Goal: Communication & Community: Share content

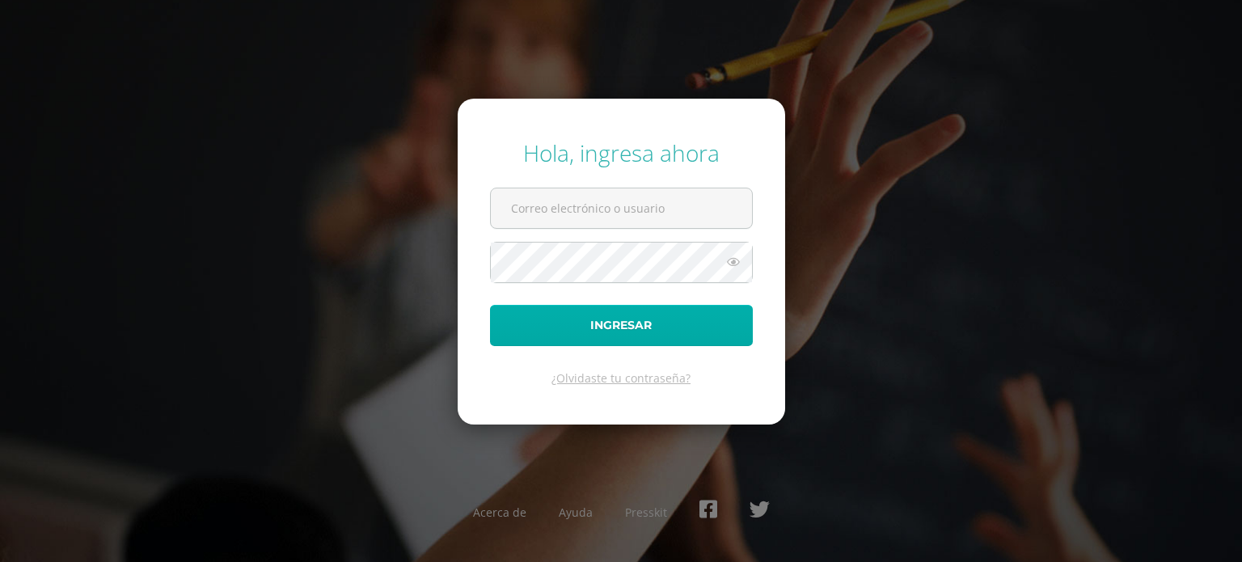
type input "[DOMAIN_NAME][EMAIL_ADDRESS][DOMAIN_NAME]"
click at [608, 323] on button "Ingresar" at bounding box center [621, 325] width 263 height 41
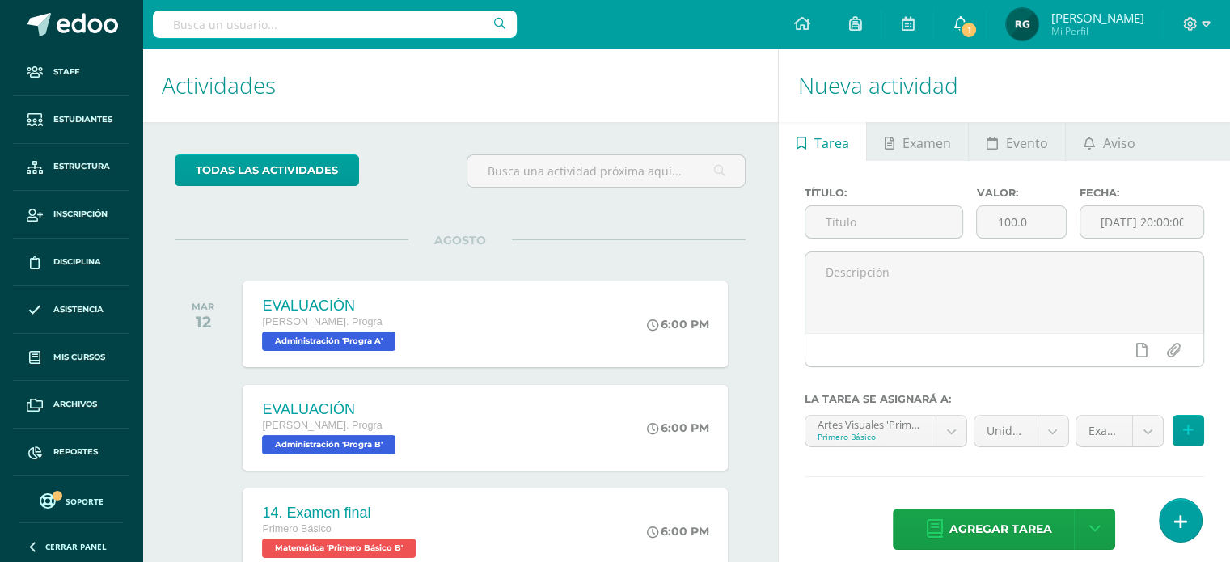
click at [967, 18] on icon at bounding box center [960, 23] width 13 height 15
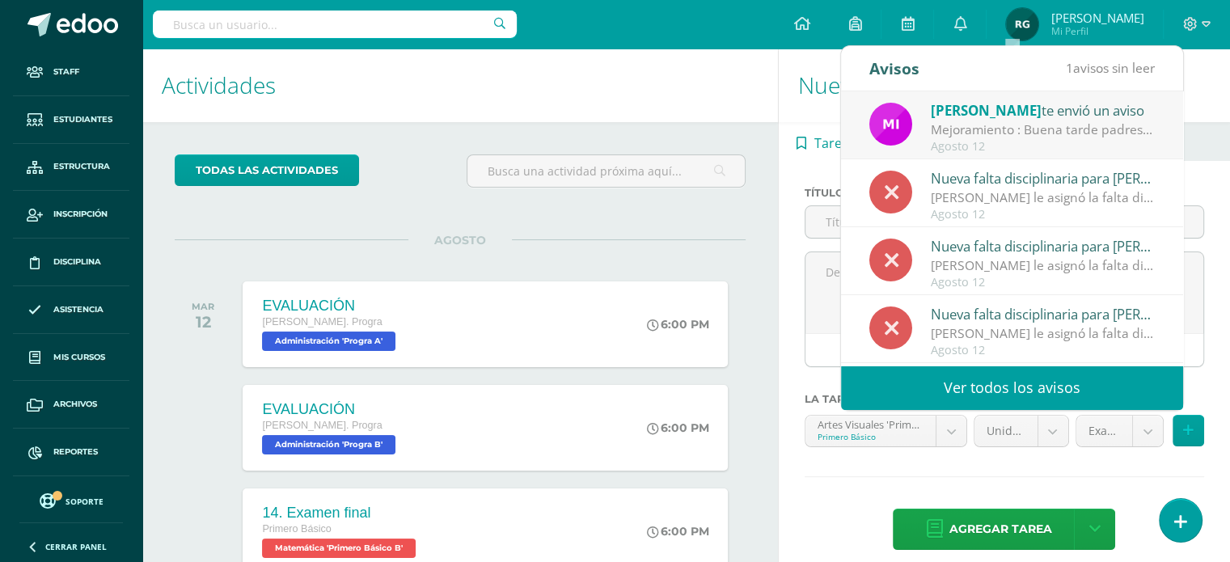
click at [981, 378] on link "Ver todos los avisos" at bounding box center [1012, 388] width 342 height 44
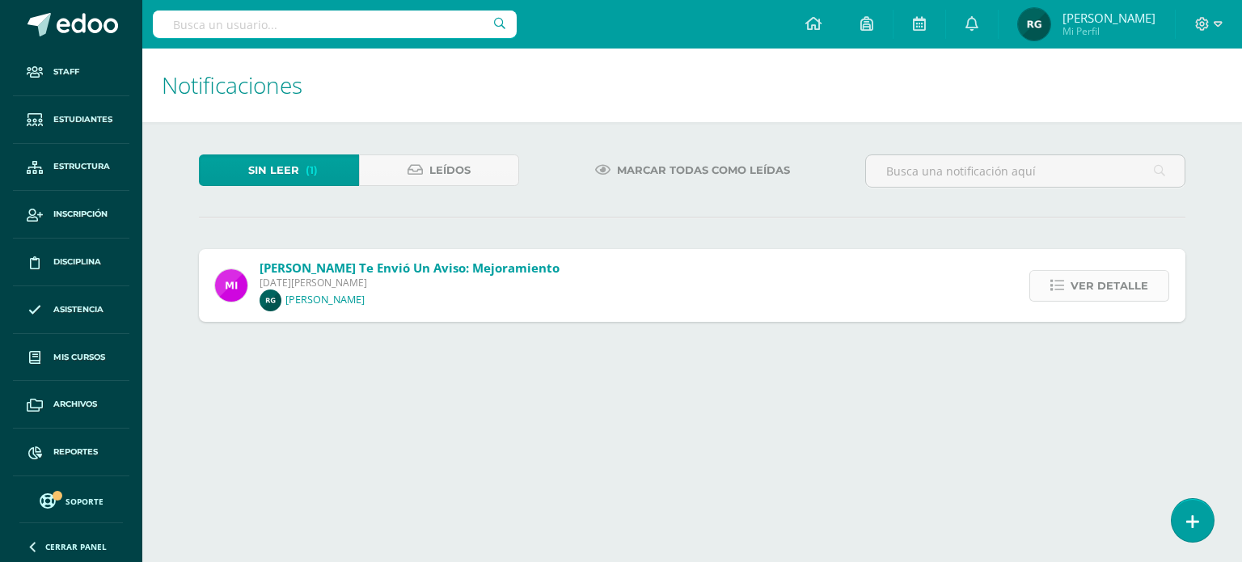
click at [1119, 290] on span "Ver detalle" at bounding box center [1110, 286] width 78 height 30
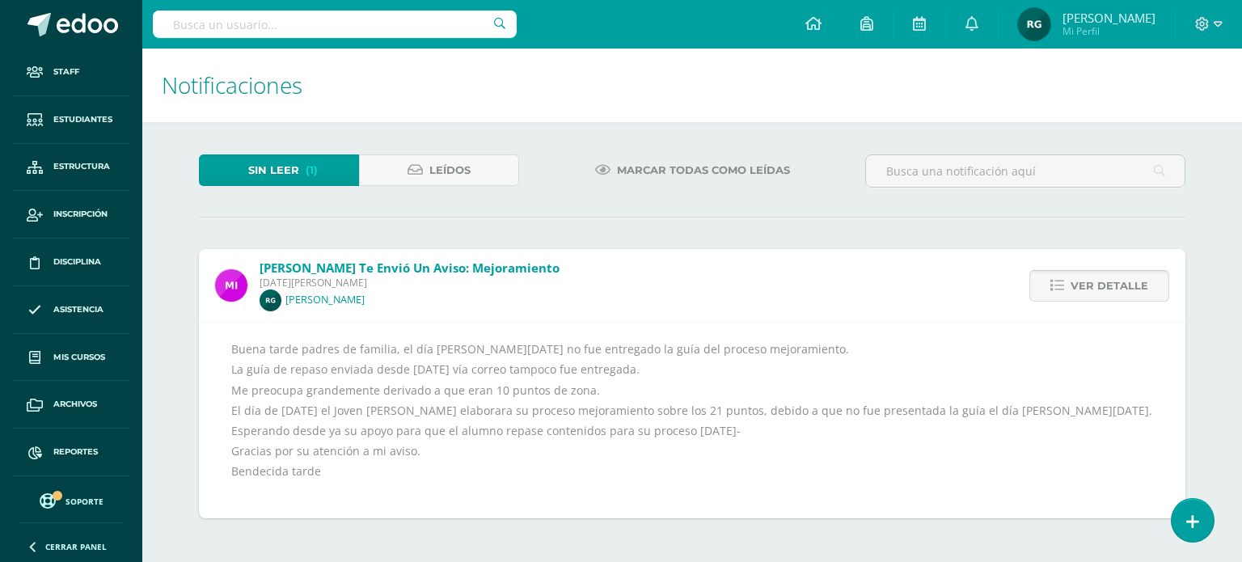
click at [1119, 290] on span "Ver detalle" at bounding box center [1110, 286] width 78 height 30
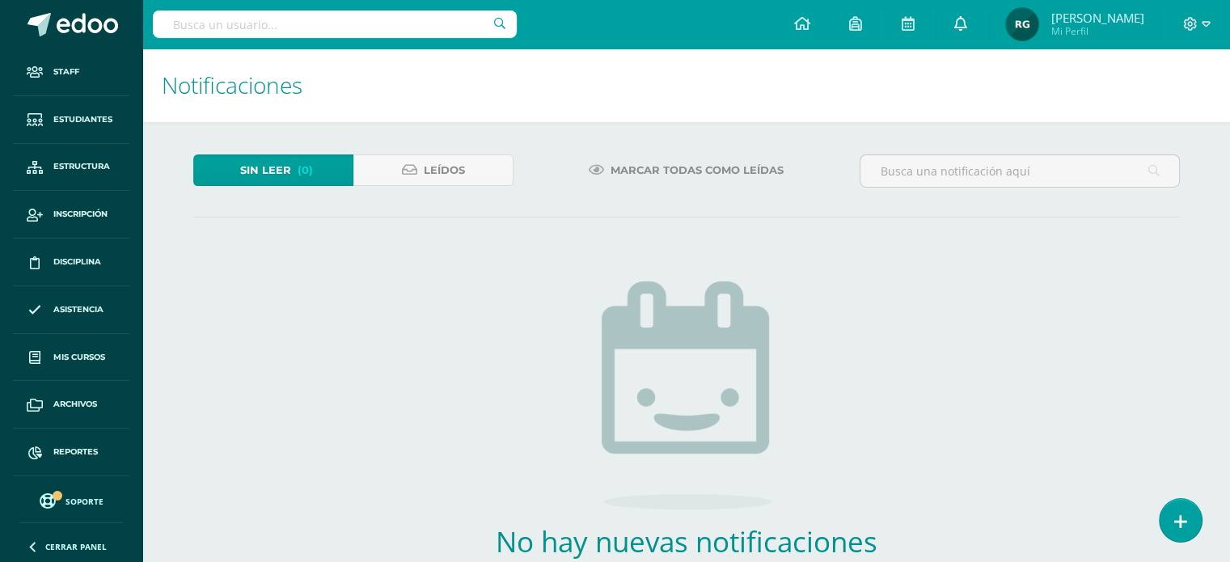
click at [967, 22] on icon at bounding box center [960, 23] width 13 height 15
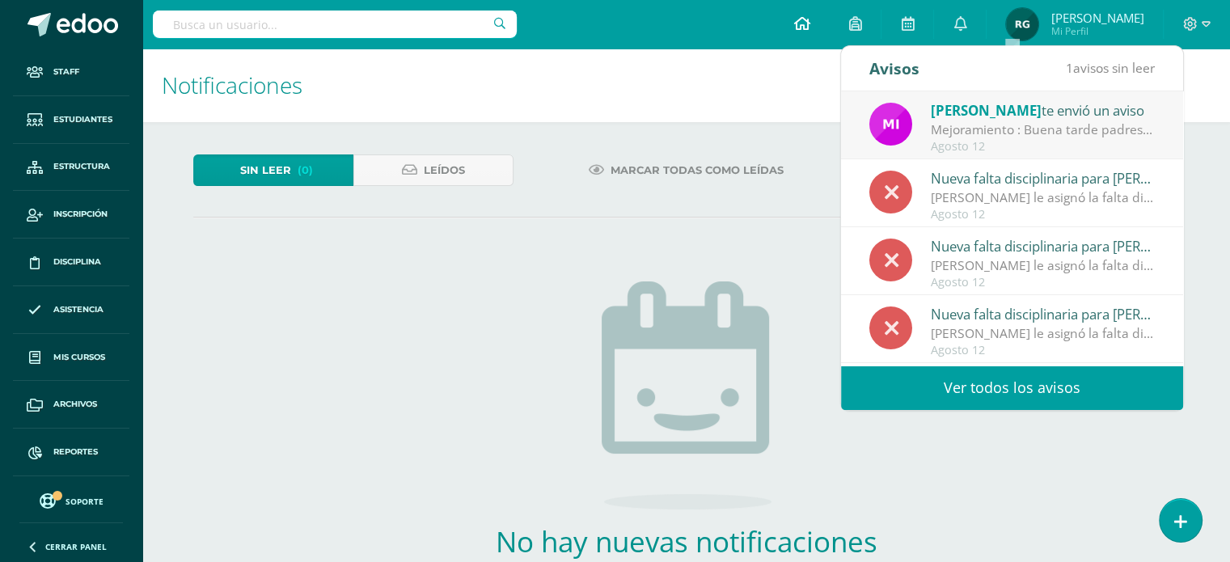
click at [810, 21] on icon at bounding box center [802, 23] width 16 height 15
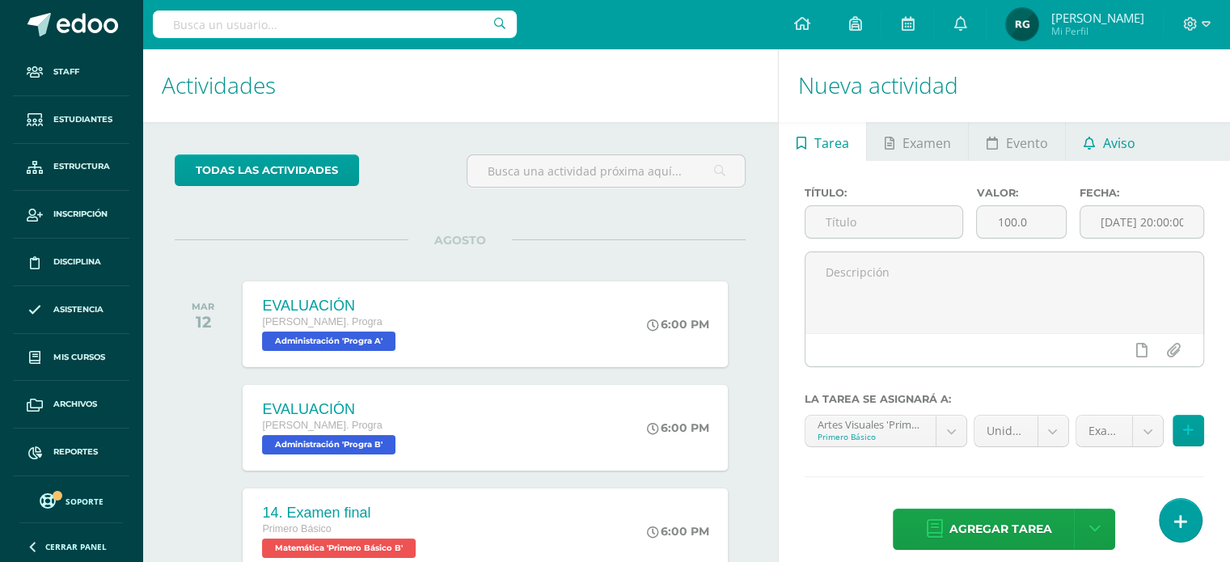
click at [1090, 139] on icon at bounding box center [1089, 143] width 11 height 13
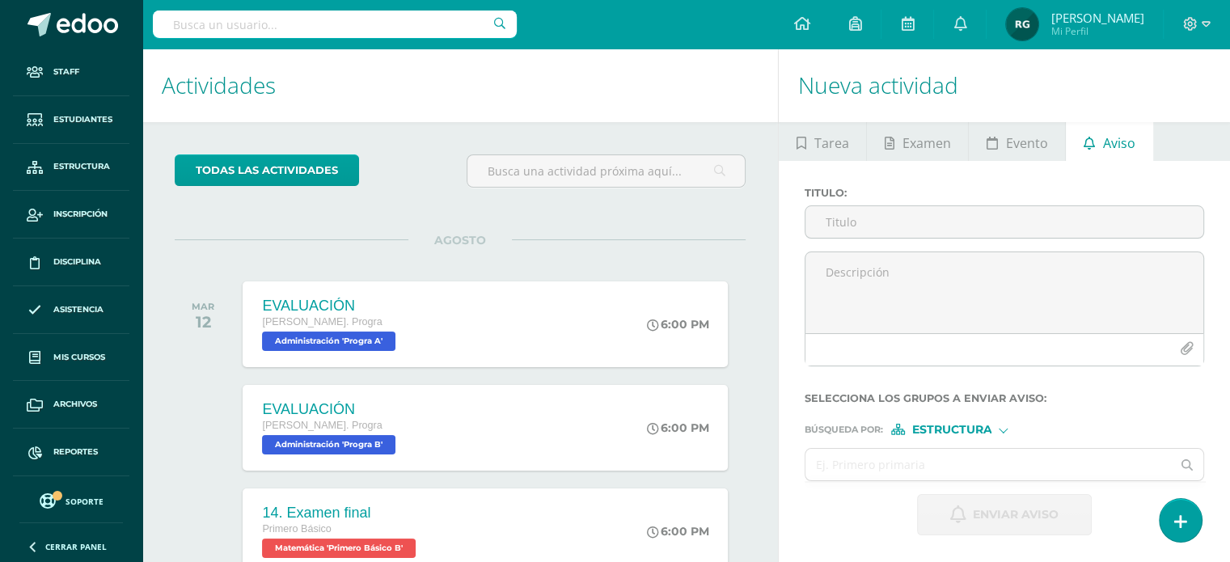
scroll to position [161, 0]
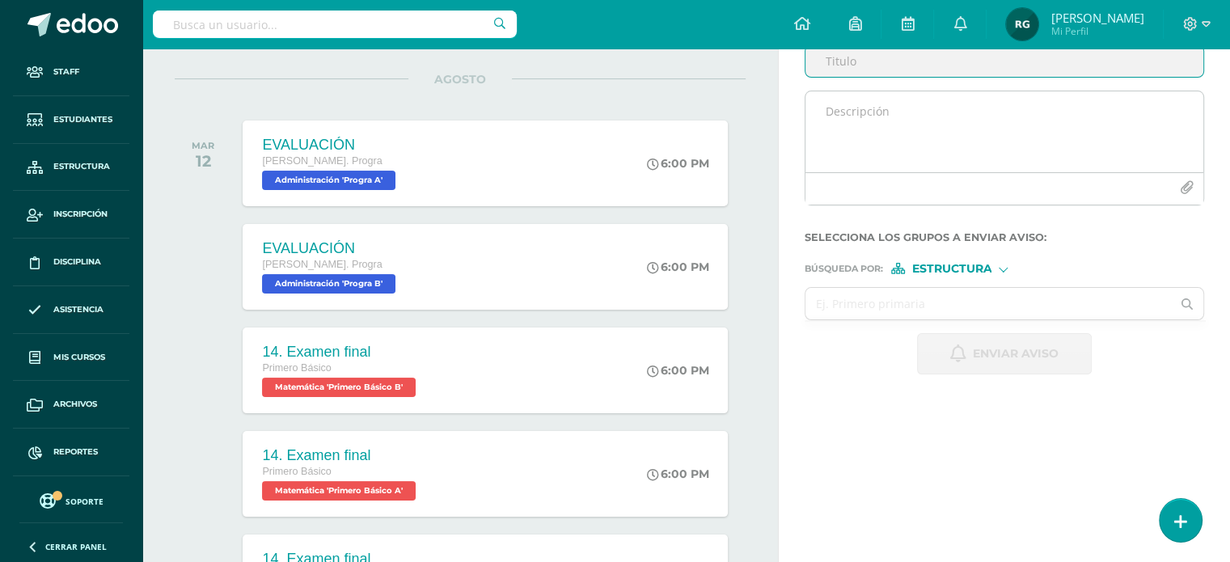
click at [825, 125] on textarea at bounding box center [1005, 131] width 398 height 81
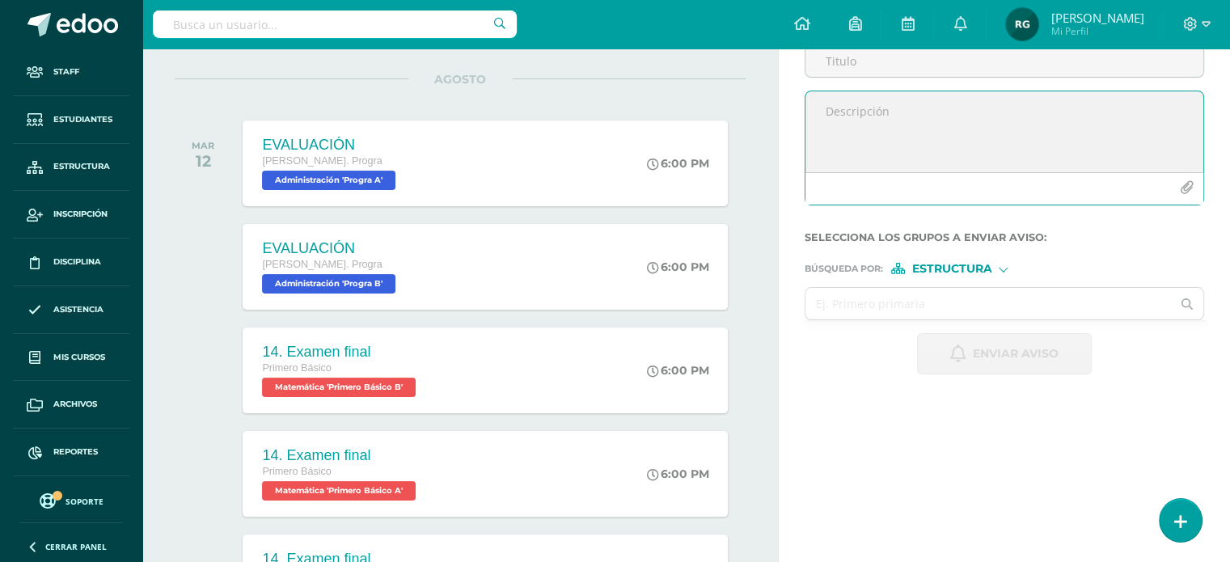
paste textarea "Reciba un cordial saludo de parte de la Universidad Mesoamericana. Nos complace…"
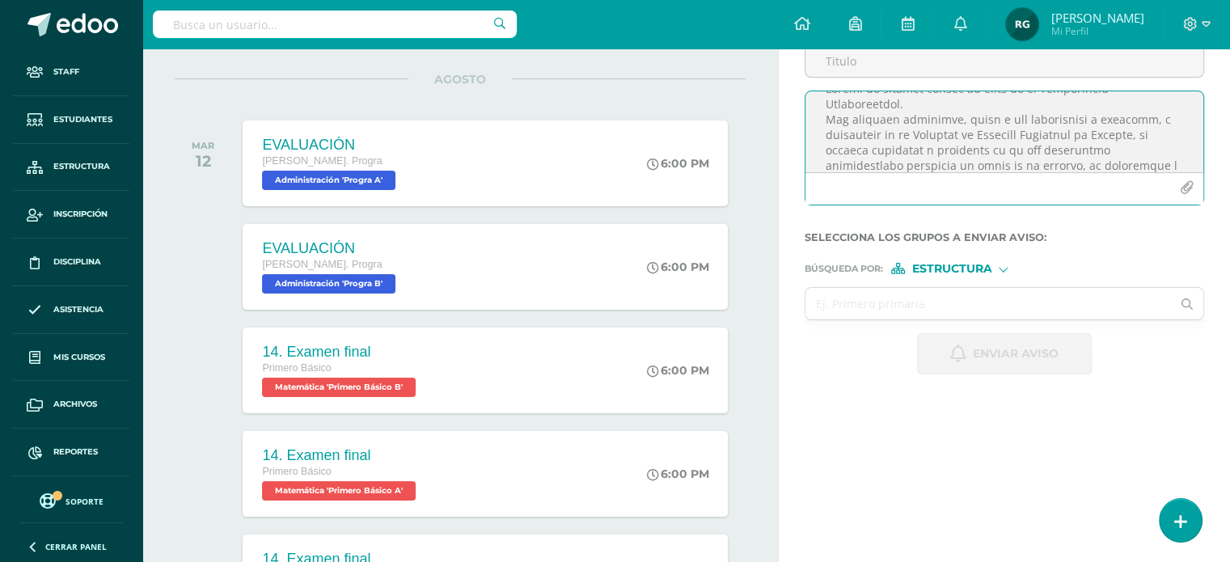
scroll to position [0, 0]
type textarea "Reciba un cordial saludo de parte de la Universidad Mesoamericana. Nos complace…"
click at [1184, 187] on icon "button" at bounding box center [1187, 188] width 14 height 14
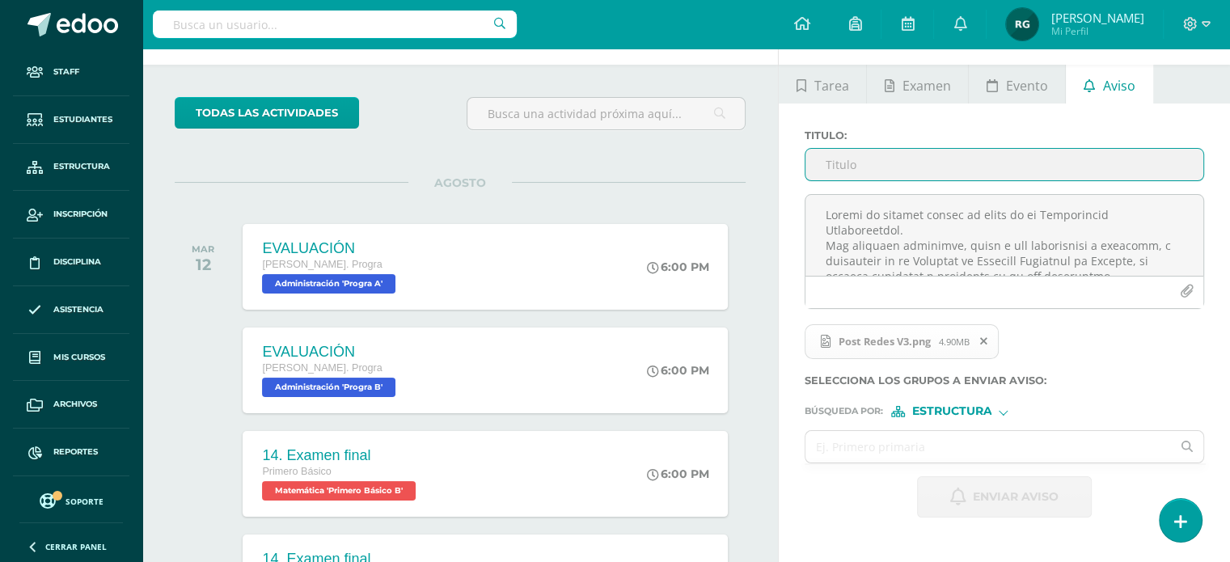
click at [830, 164] on input "Titulo :" at bounding box center [1005, 165] width 398 height 32
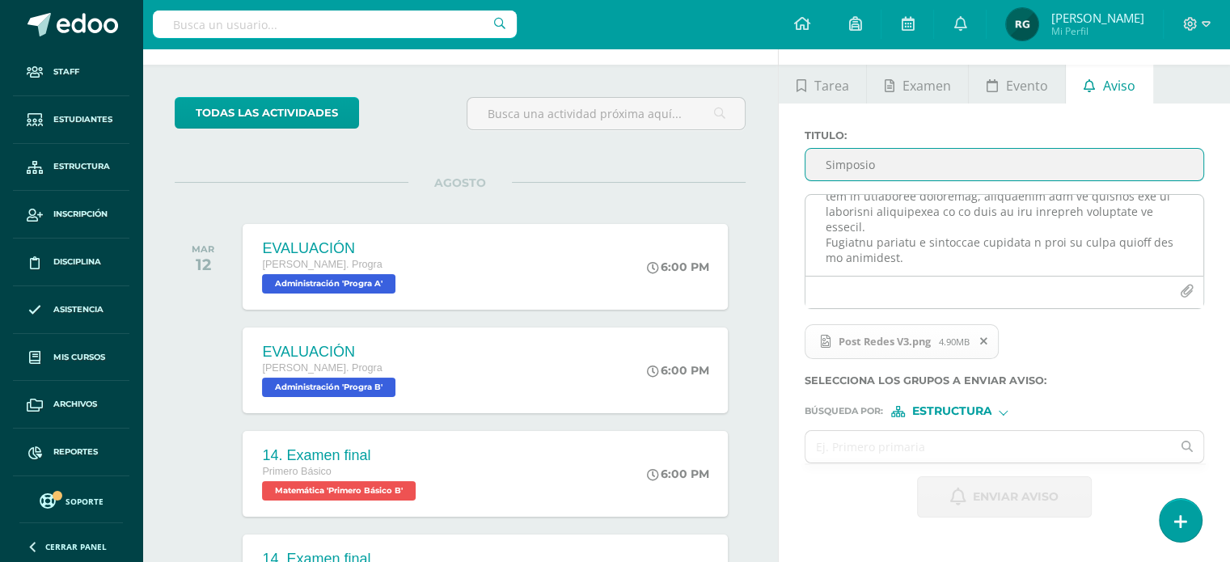
scroll to position [331, 0]
type input "Simposio"
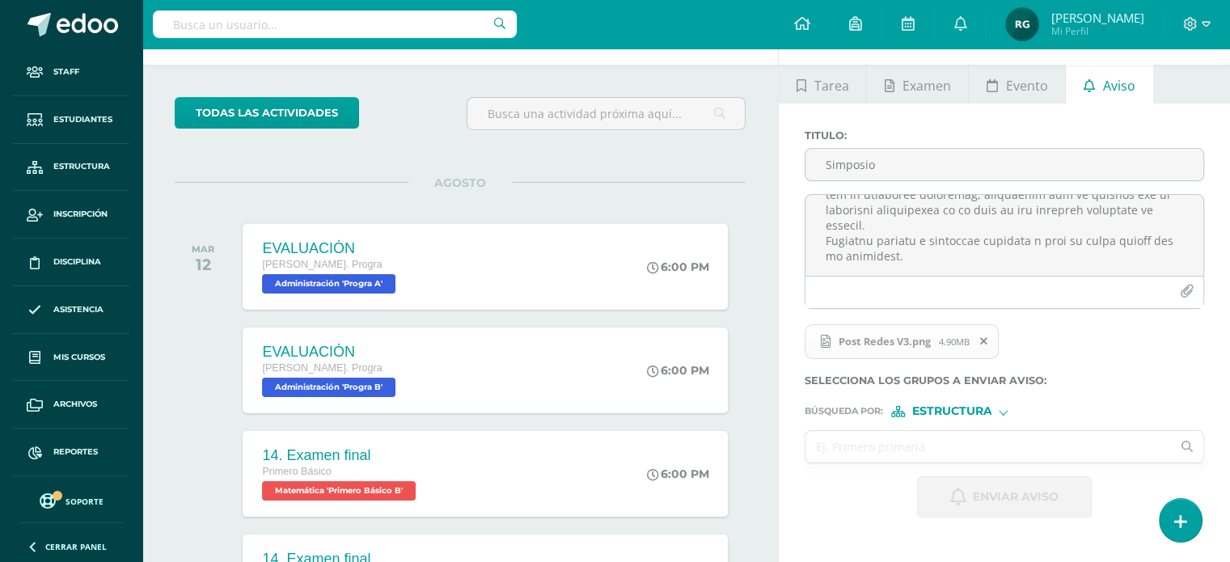
click at [832, 454] on input "text" at bounding box center [989, 447] width 366 height 32
type input "quinto bach"
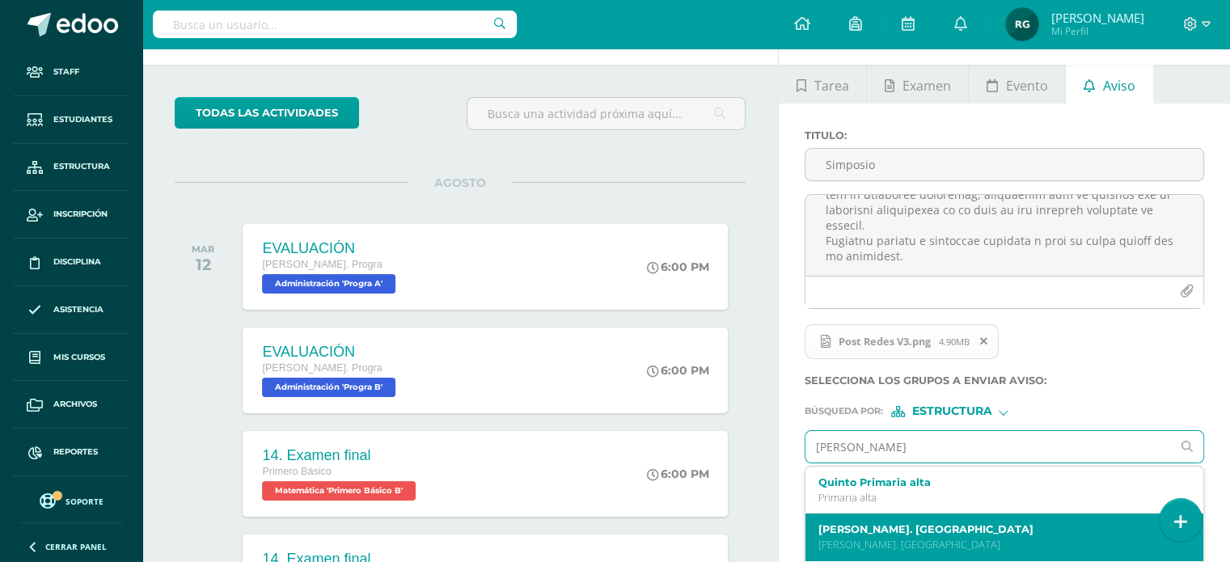
click at [887, 524] on label "Quinto Bach. Dibujo" at bounding box center [997, 529] width 357 height 12
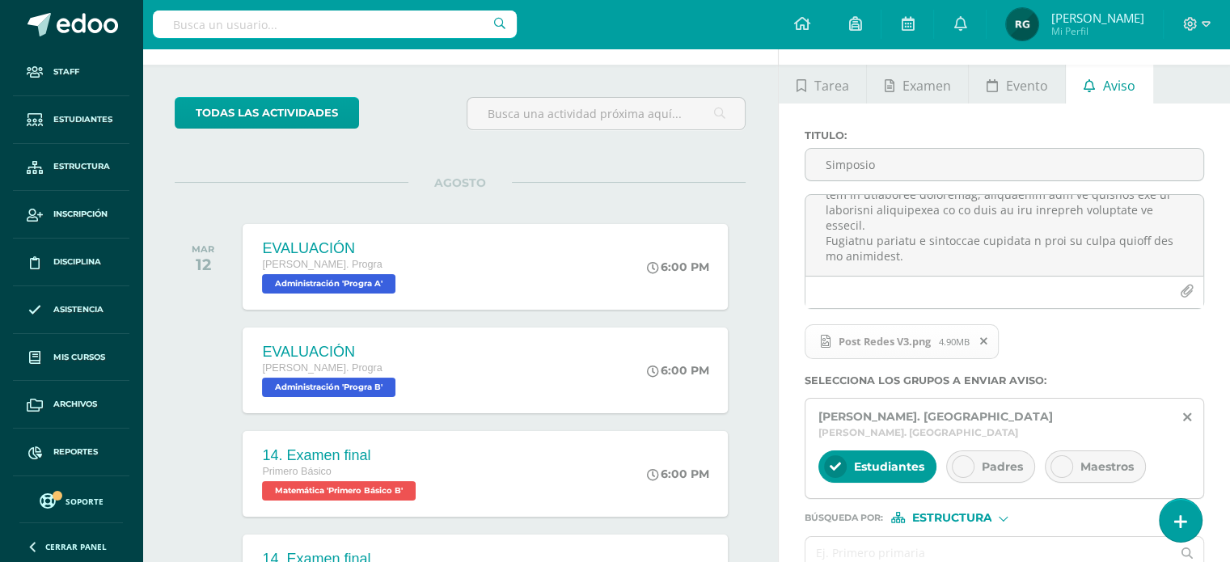
click at [967, 461] on icon at bounding box center [963, 466] width 11 height 11
click at [1064, 461] on icon at bounding box center [1061, 466] width 11 height 11
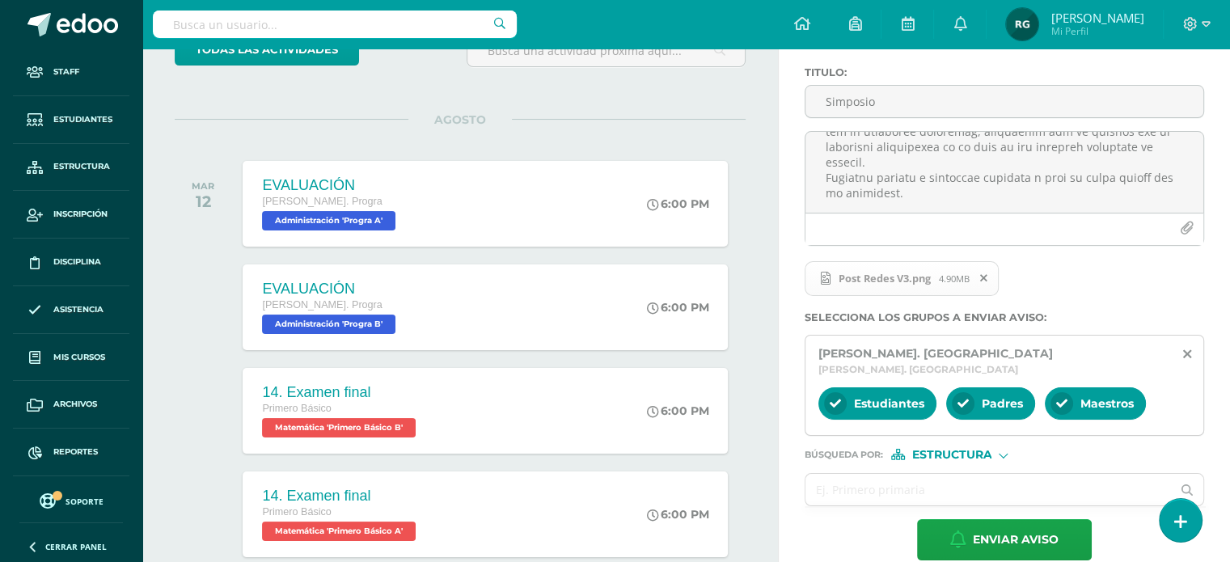
scroll to position [122, 0]
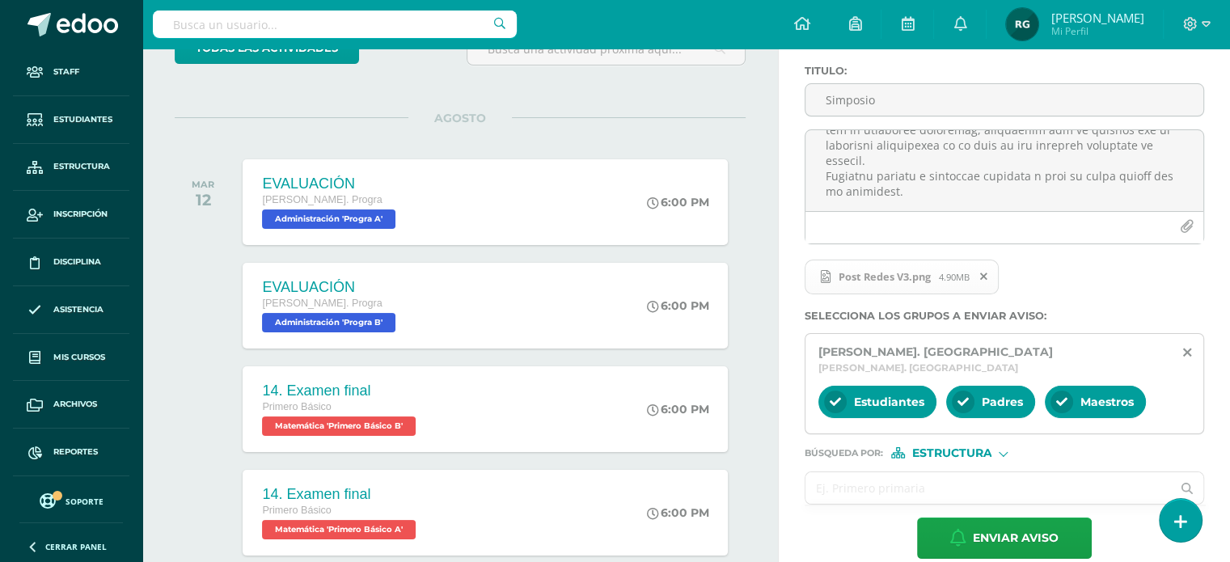
click at [877, 472] on input "text" at bounding box center [989, 488] width 366 height 32
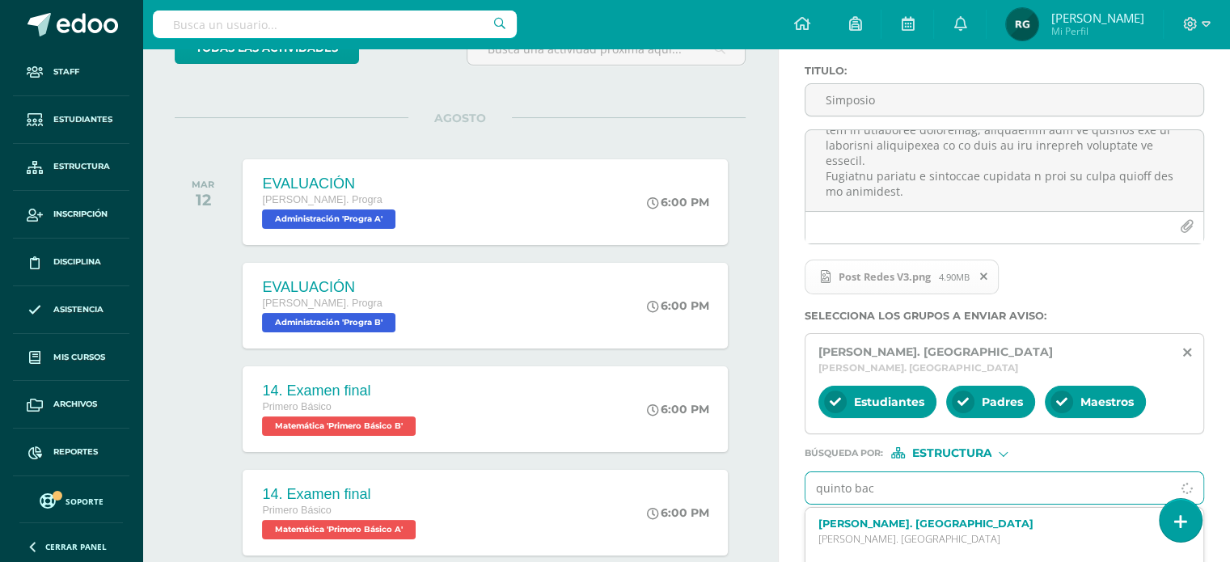
type input "quinto bach"
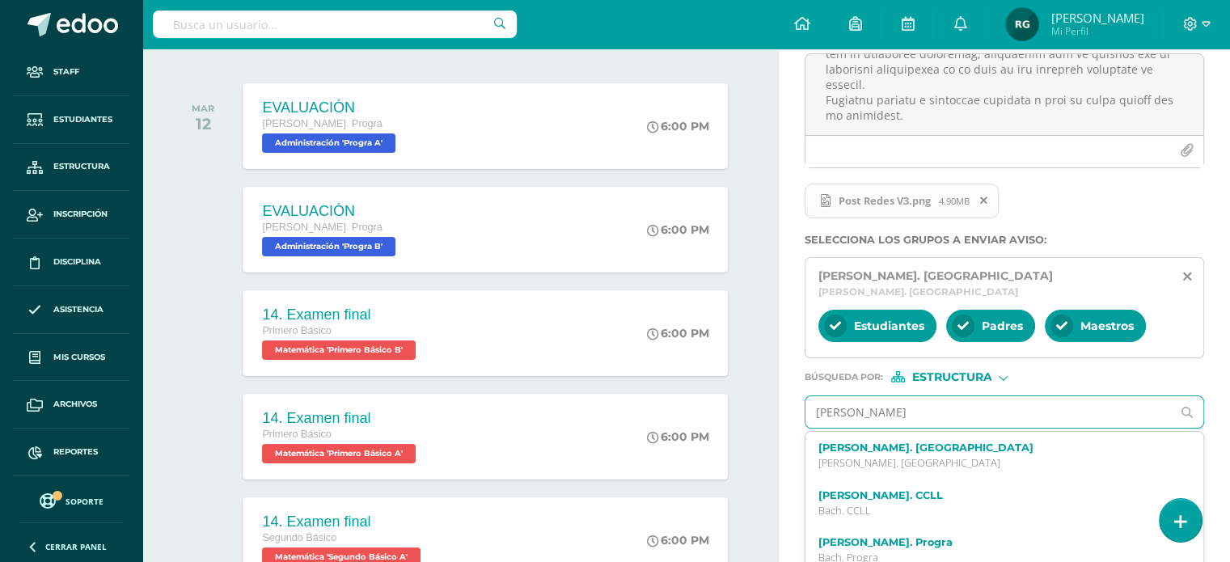
scroll to position [200, 0]
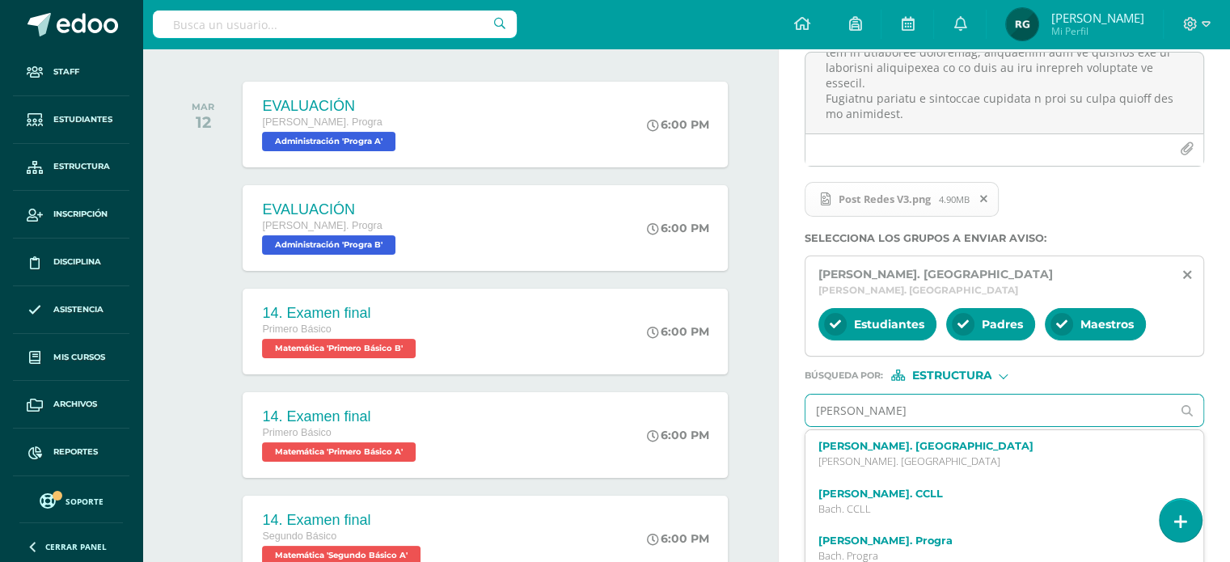
click at [877, 488] on label "Quinto Bach. CCLL" at bounding box center [997, 494] width 357 height 12
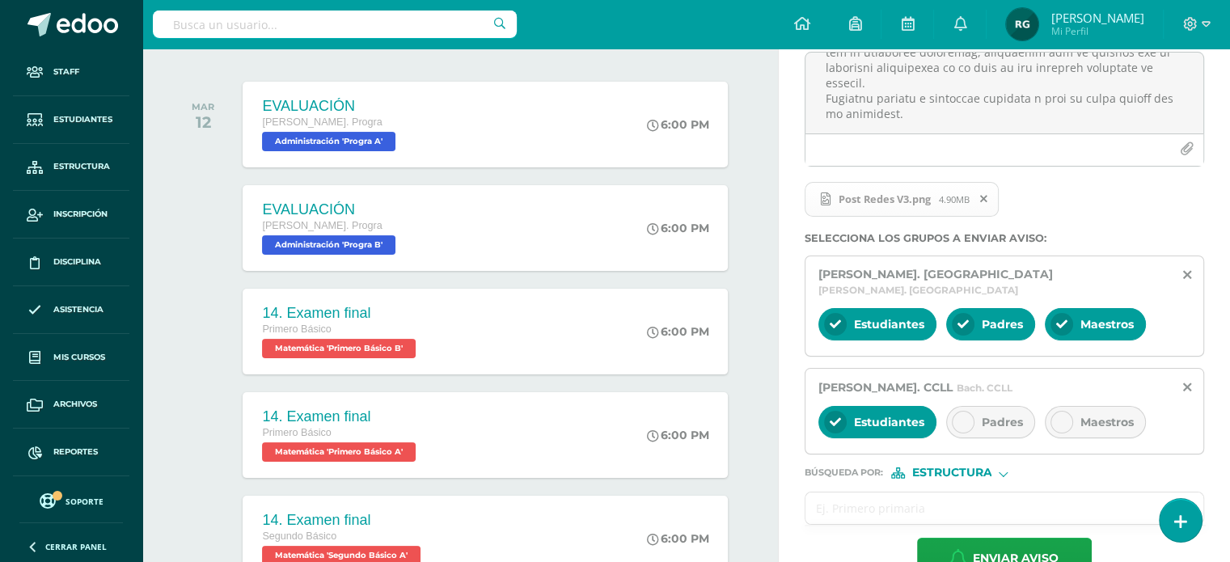
click at [959, 417] on icon at bounding box center [963, 422] width 11 height 11
click at [838, 493] on input "text" at bounding box center [989, 509] width 366 height 32
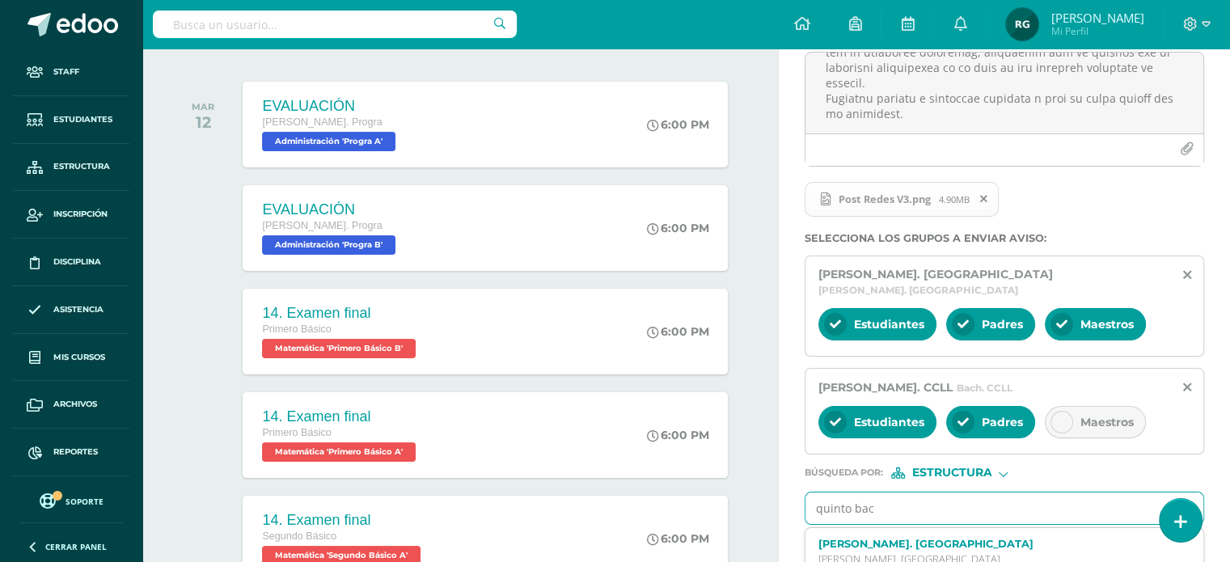
type input "quinto bach"
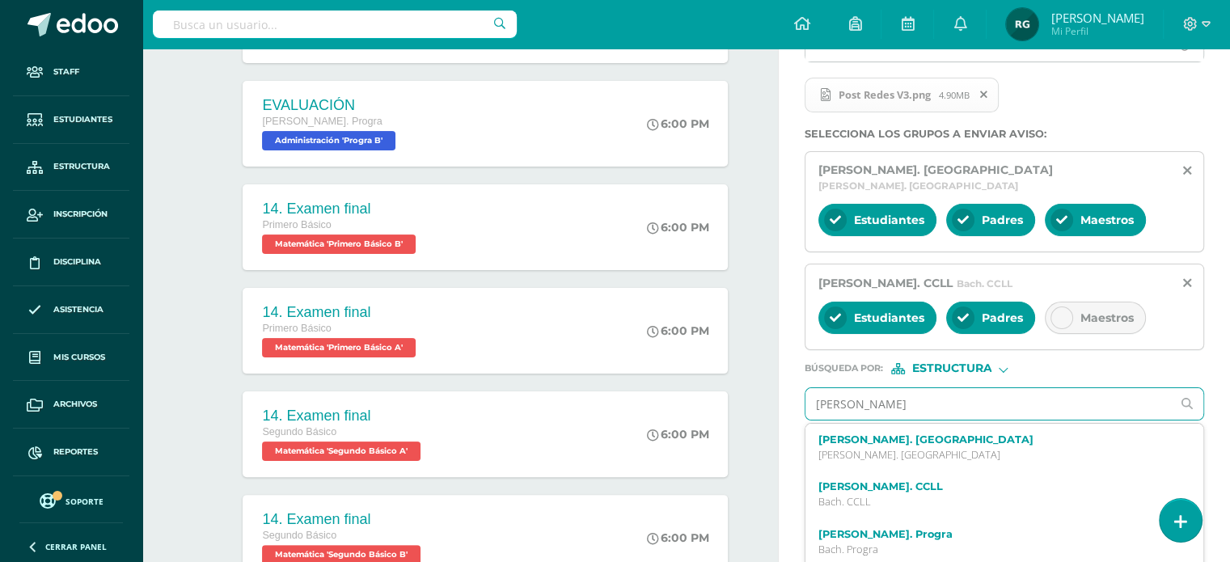
scroll to position [314, 0]
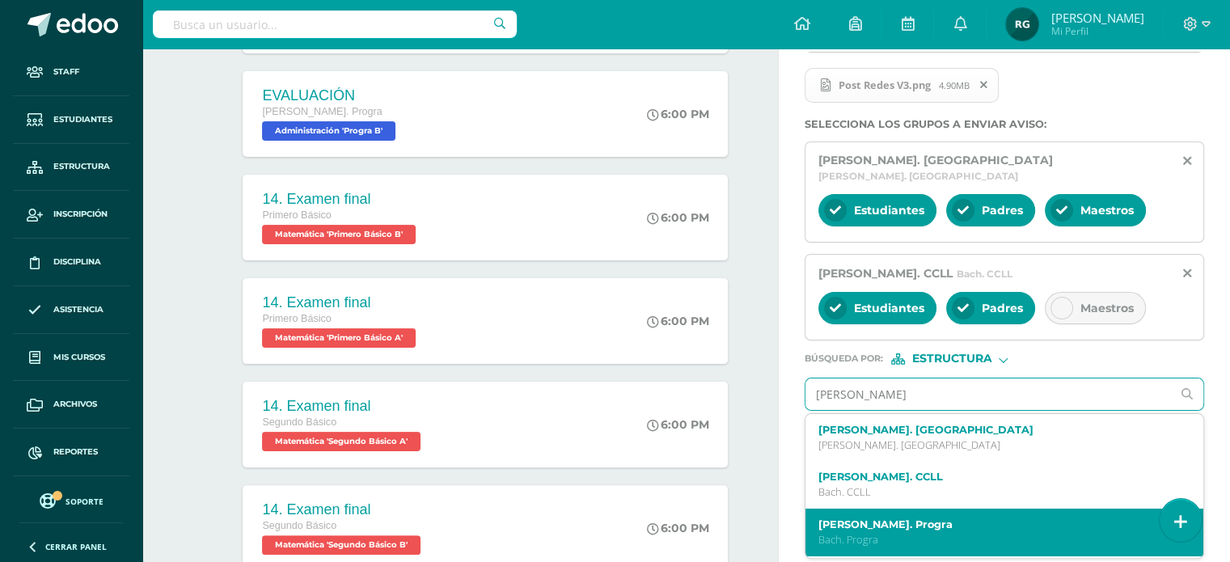
click at [844, 533] on p "Bach. Progra" at bounding box center [997, 540] width 357 height 14
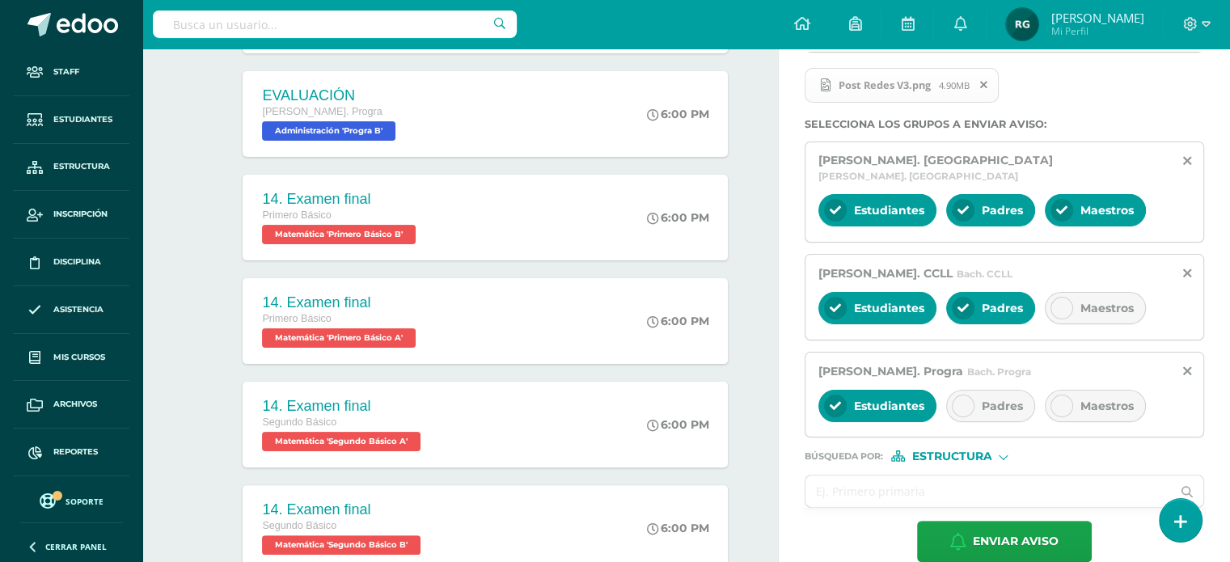
click at [961, 400] on icon at bounding box center [963, 405] width 11 height 11
click at [1056, 400] on icon at bounding box center [1061, 405] width 11 height 11
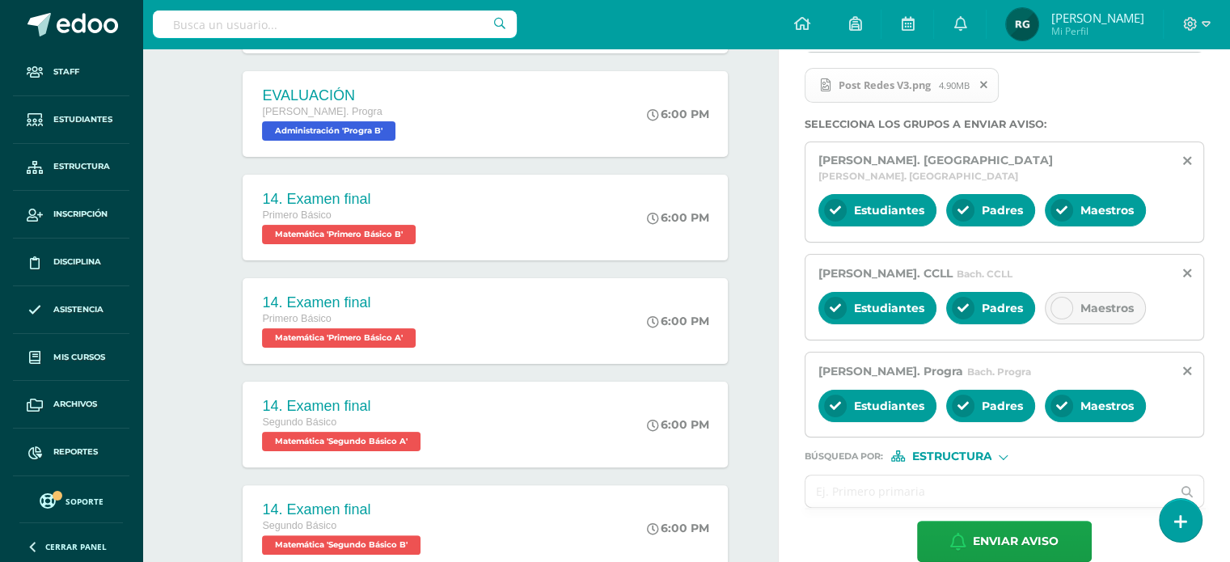
click at [1064, 200] on div at bounding box center [1062, 210] width 23 height 23
click at [1001, 451] on div at bounding box center [1003, 455] width 9 height 9
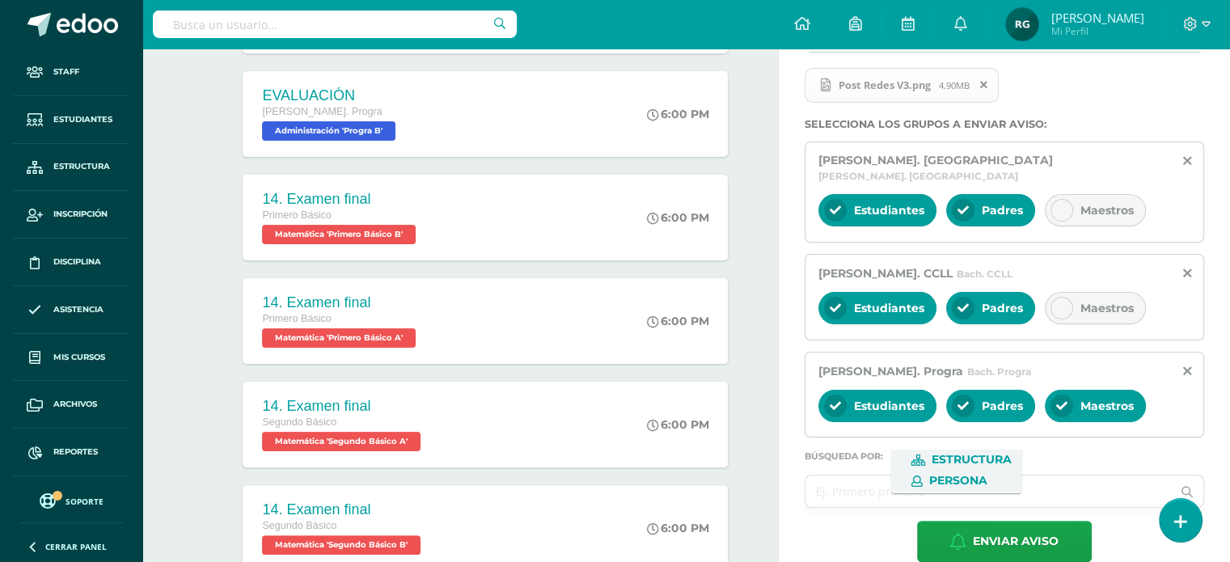
click at [977, 478] on span "Persona" at bounding box center [958, 480] width 58 height 9
click at [875, 476] on input "text" at bounding box center [989, 492] width 366 height 32
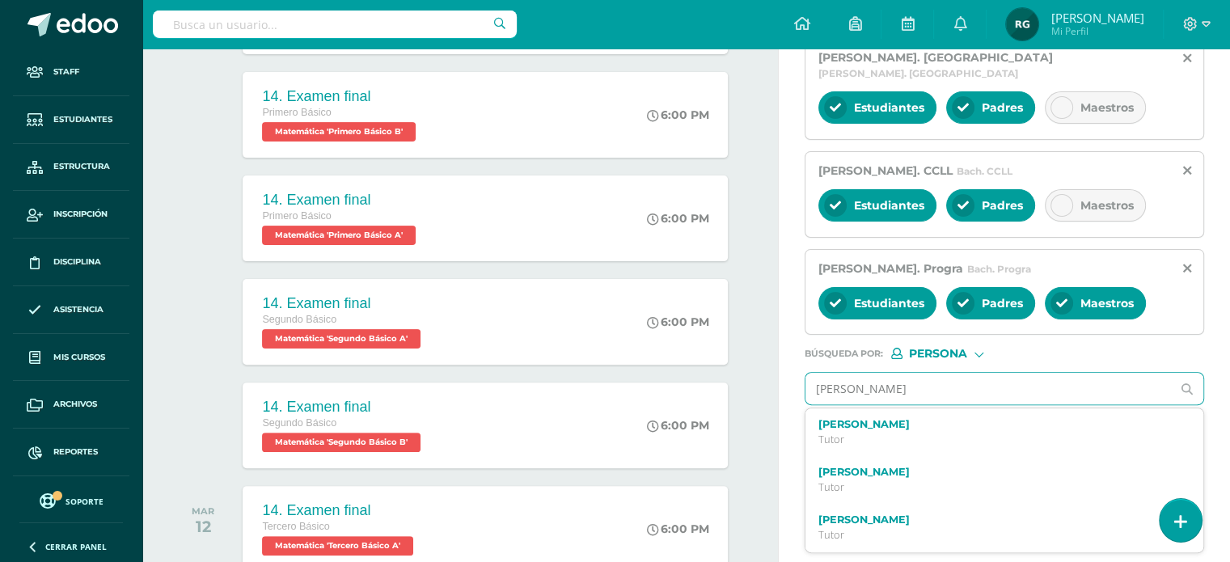
scroll to position [417, 0]
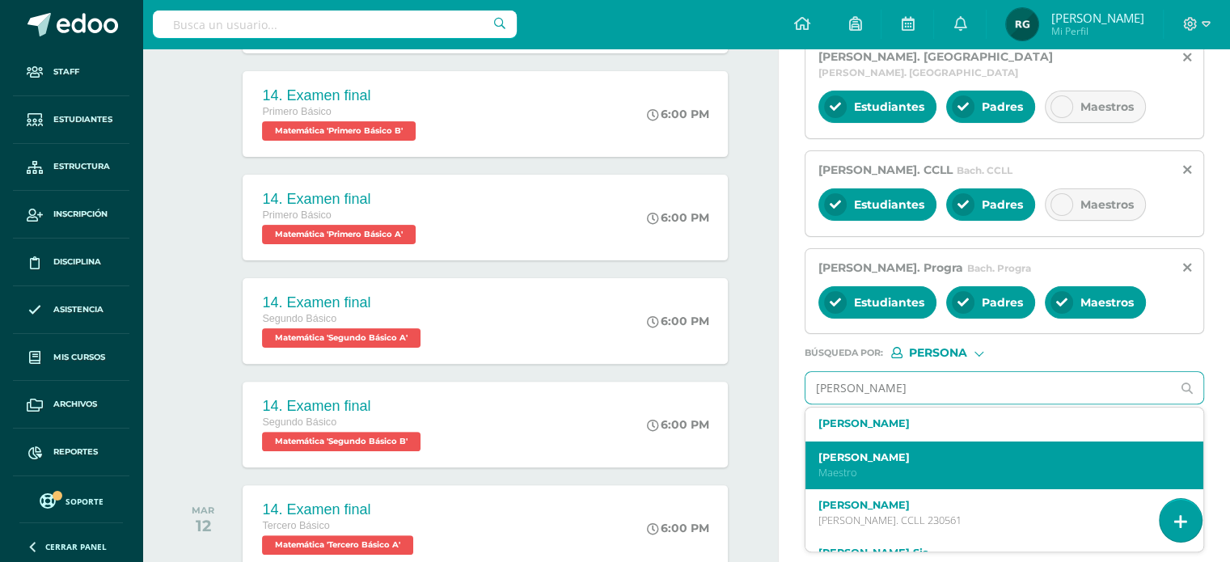
type input "erick villag"
click at [899, 466] on p "Maestro" at bounding box center [997, 473] width 357 height 14
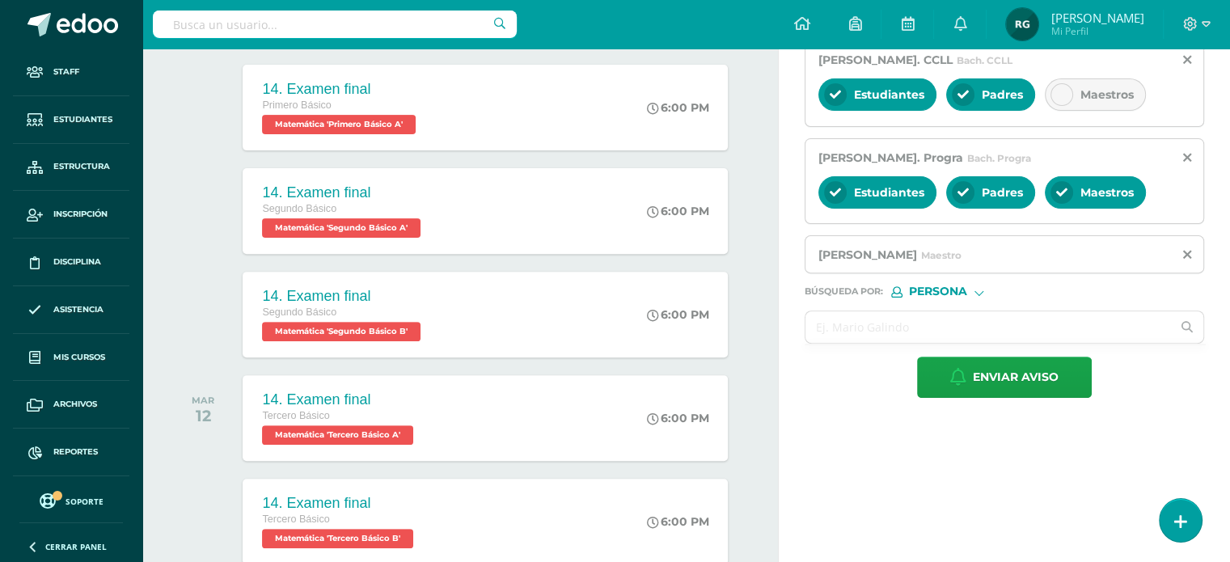
scroll to position [527, 0]
click at [994, 365] on span "Enviar aviso" at bounding box center [1016, 378] width 86 height 40
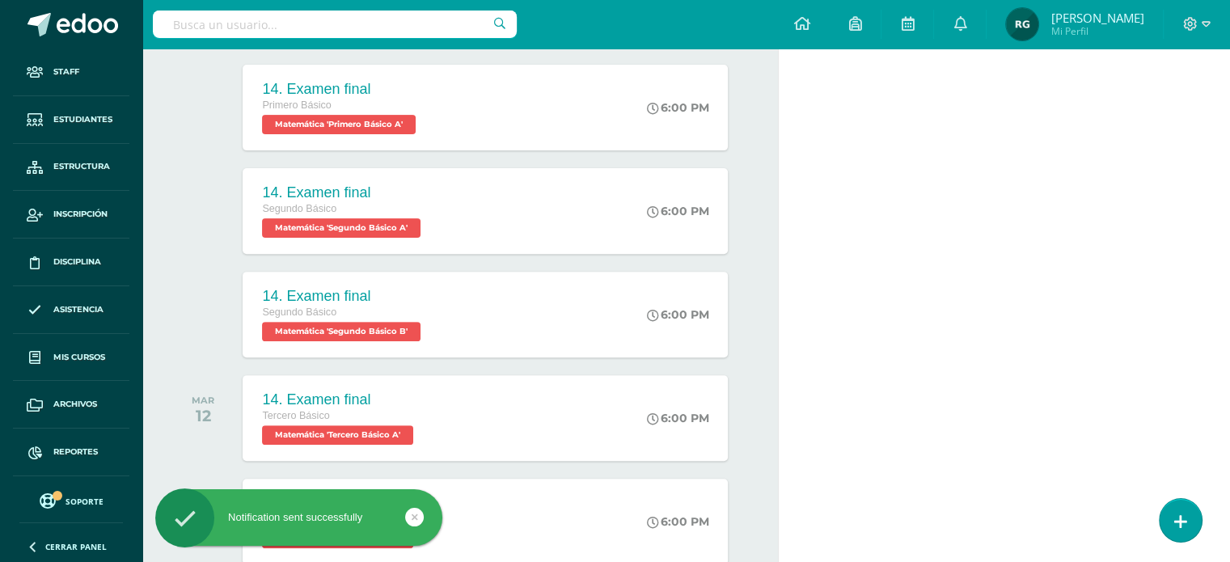
scroll to position [0, 0]
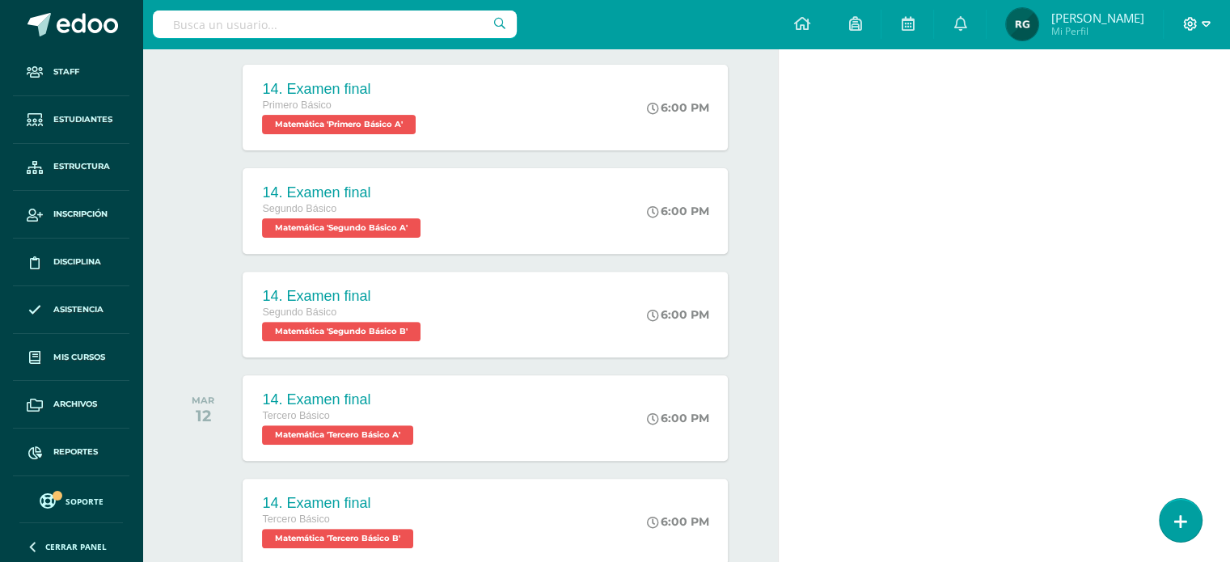
click at [1207, 21] on icon at bounding box center [1206, 24] width 9 height 15
click at [1094, 137] on span "Cerrar sesión" at bounding box center [1092, 133] width 73 height 15
